Goal: Task Accomplishment & Management: Manage account settings

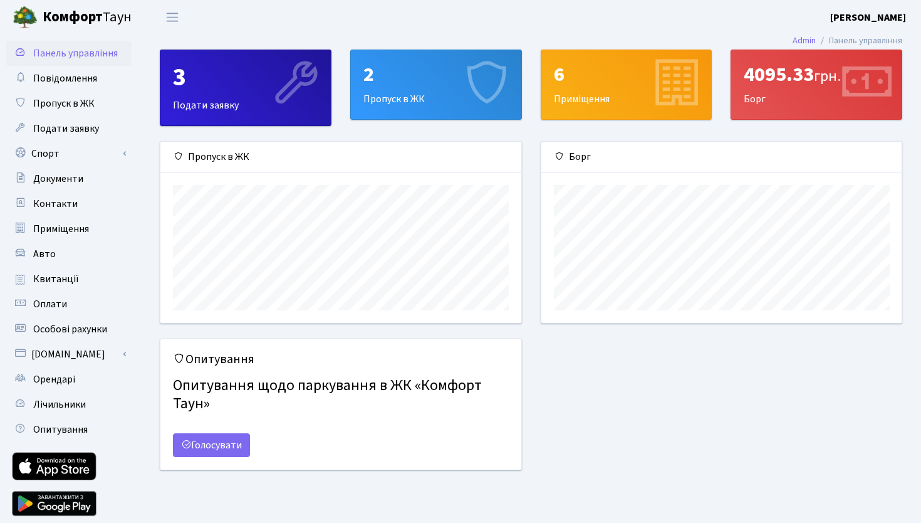
scroll to position [181, 360]
click at [57, 302] on span "Оплати" at bounding box center [50, 304] width 34 height 14
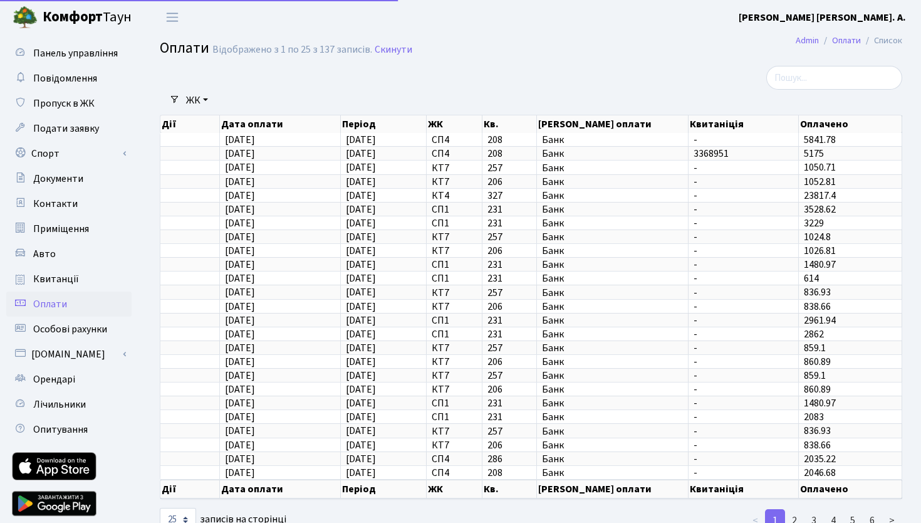
select select "25"
click at [55, 383] on span "Орендарі" at bounding box center [54, 379] width 42 height 14
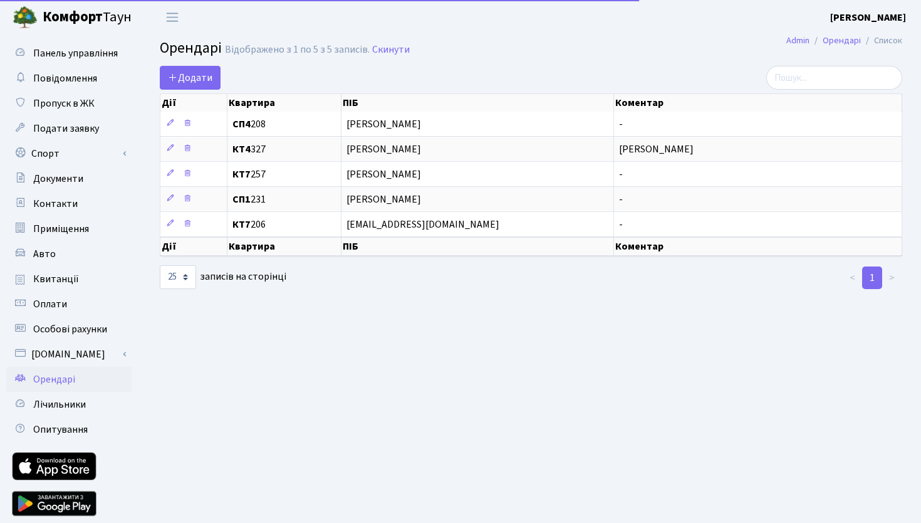
select select "25"
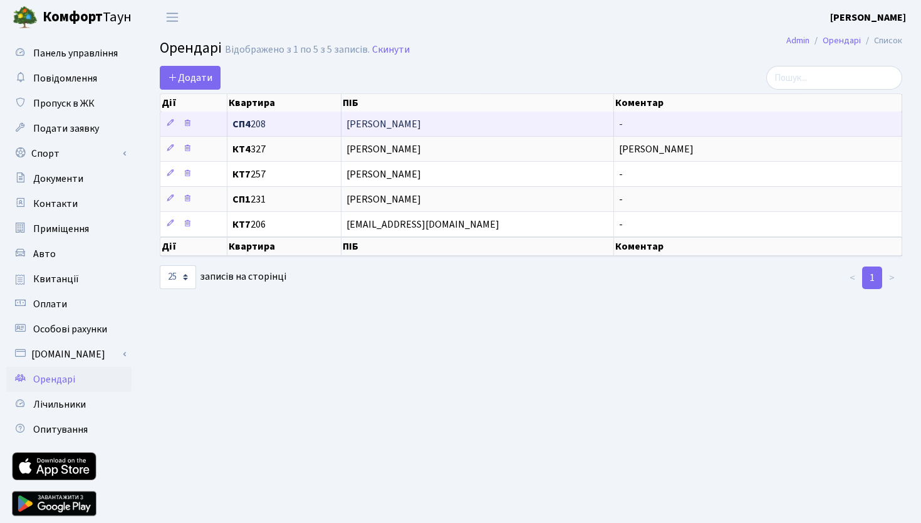
click at [359, 130] on td "[PERSON_NAME]" at bounding box center [477, 124] width 273 height 24
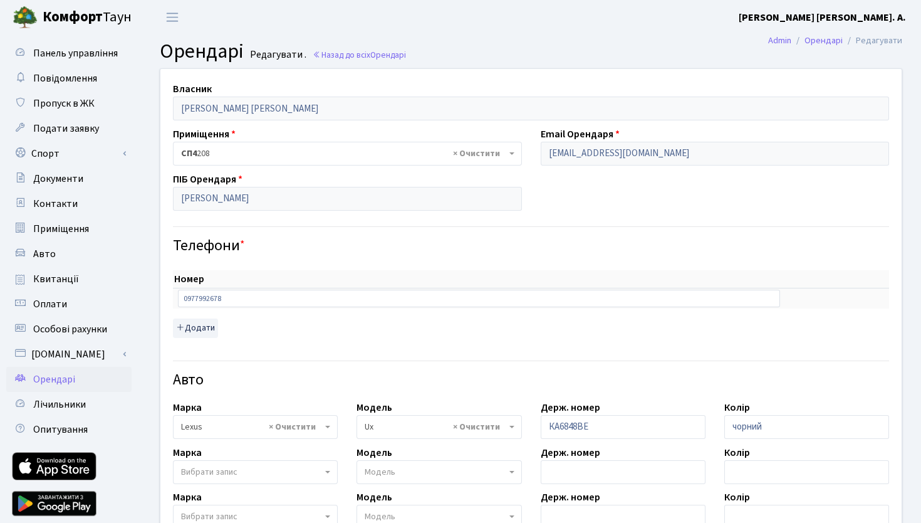
select select "4149"
click at [188, 207] on input "Періг Ніна" at bounding box center [347, 199] width 349 height 24
drag, startPoint x: 205, startPoint y: 200, endPoint x: 172, endPoint y: 200, distance: 33.8
click at [173, 200] on input "[PERSON_NAME]" at bounding box center [347, 199] width 349 height 24
click at [240, 201] on input "[PERSON_NAME]" at bounding box center [347, 199] width 349 height 24
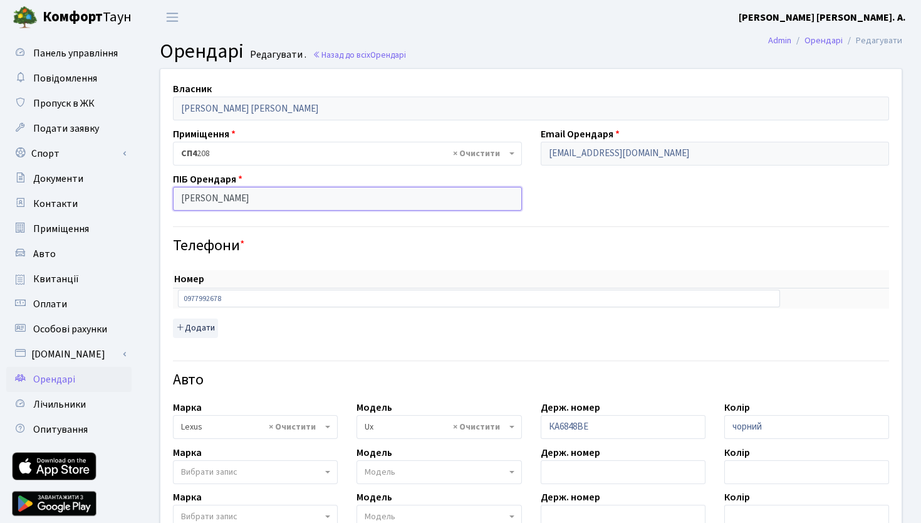
click at [240, 201] on input "[PERSON_NAME]" at bounding box center [347, 199] width 349 height 24
click at [274, 201] on input "[PERSON_NAME]" at bounding box center [347, 199] width 349 height 24
click at [288, 58] on small "Редагувати ." at bounding box center [276, 55] width 59 height 12
click at [247, 200] on input "[PERSON_NAME]" at bounding box center [347, 199] width 349 height 24
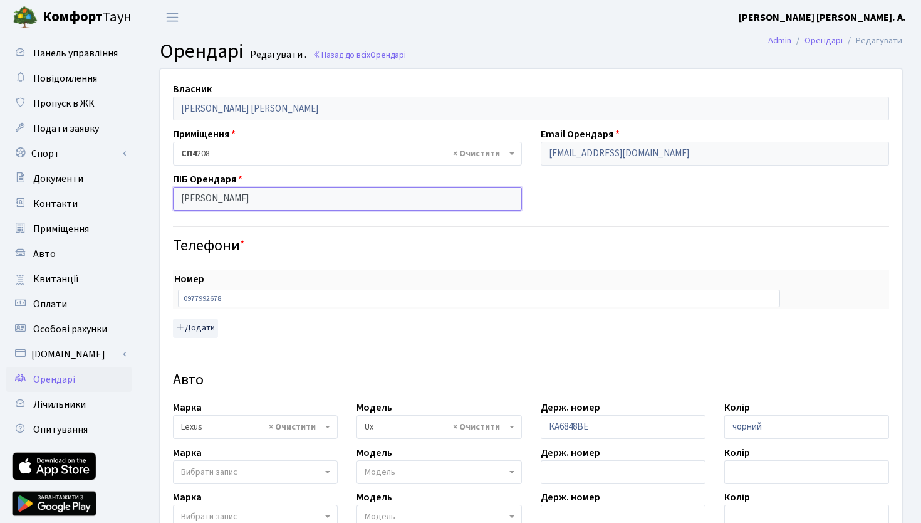
click at [247, 200] on input "[PERSON_NAME]" at bounding box center [347, 199] width 349 height 24
click at [257, 199] on input "[PERSON_NAME]" at bounding box center [347, 199] width 349 height 24
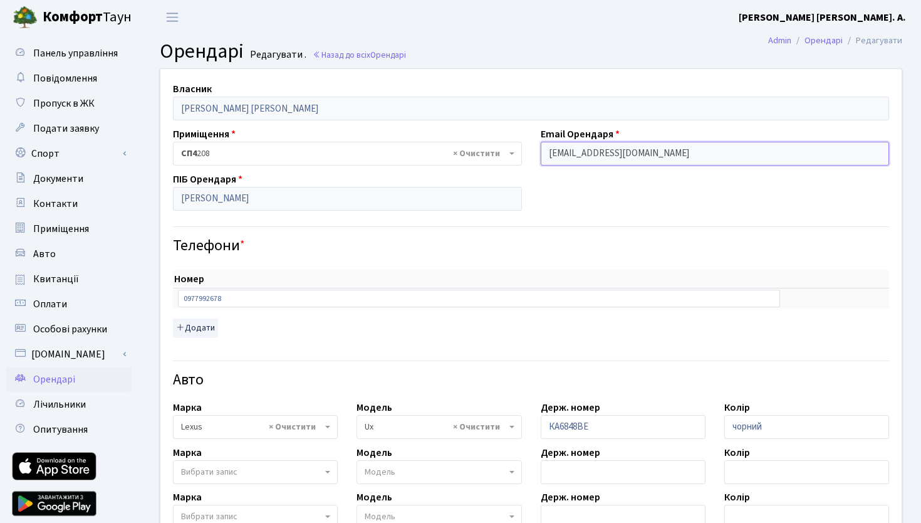
click at [651, 152] on input "[EMAIL_ADDRESS][DOMAIN_NAME]" at bounding box center [715, 154] width 349 height 24
drag, startPoint x: 651, startPoint y: 152, endPoint x: 501, endPoint y: 152, distance: 149.7
click at [541, 152] on input "[EMAIL_ADDRESS][DOMAIN_NAME]" at bounding box center [715, 154] width 349 height 24
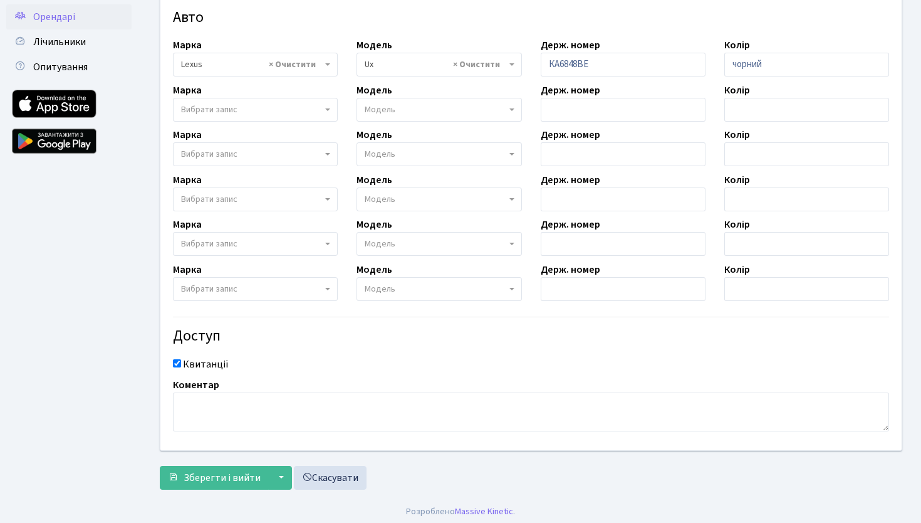
scroll to position [367, 0]
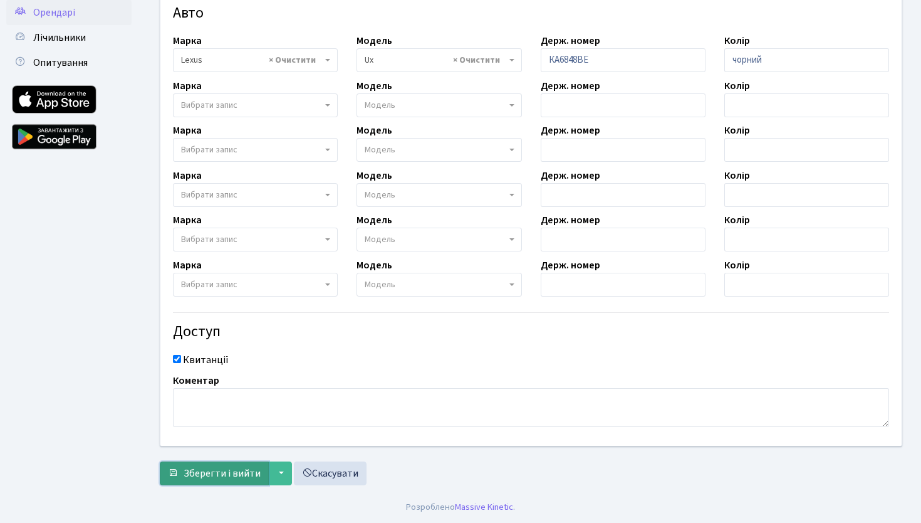
click at [243, 468] on span "Зберегти і вийти" at bounding box center [222, 473] width 77 height 14
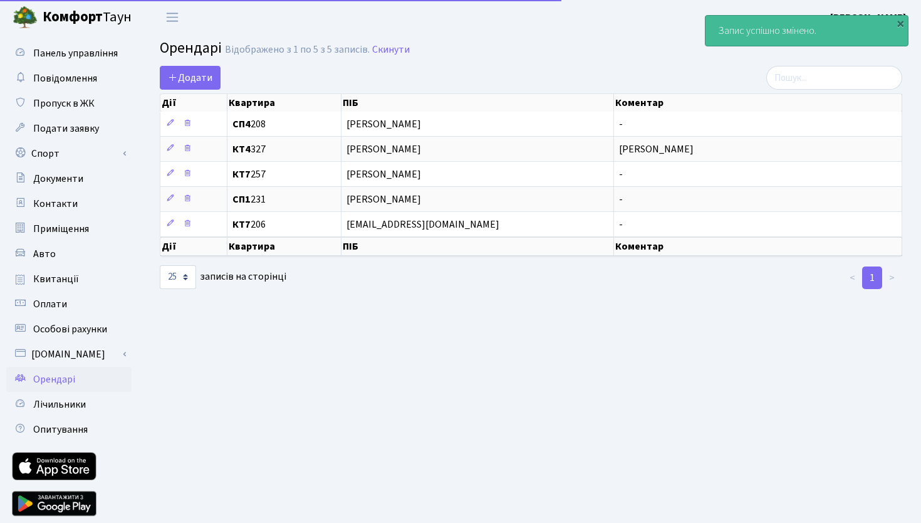
select select "25"
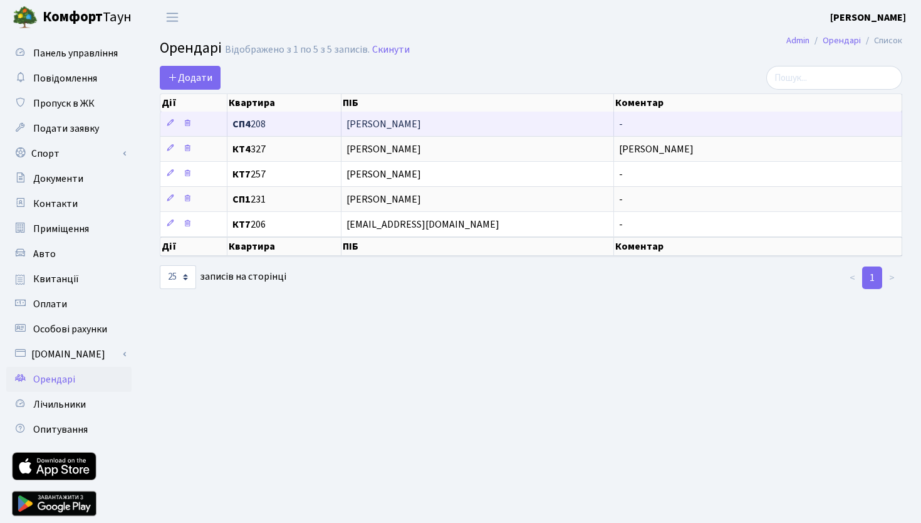
click at [393, 133] on td "[PERSON_NAME]" at bounding box center [477, 124] width 273 height 24
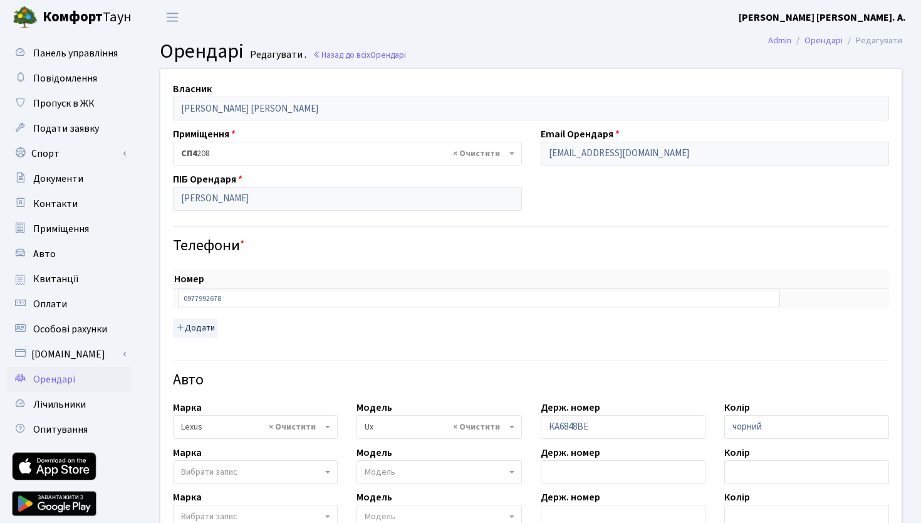
select select "4149"
drag, startPoint x: 641, startPoint y: 157, endPoint x: 504, endPoint y: 157, distance: 136.6
click at [541, 157] on input "[EMAIL_ADDRESS][DOMAIN_NAME]" at bounding box center [715, 154] width 349 height 24
